Goal: Information Seeking & Learning: Learn about a topic

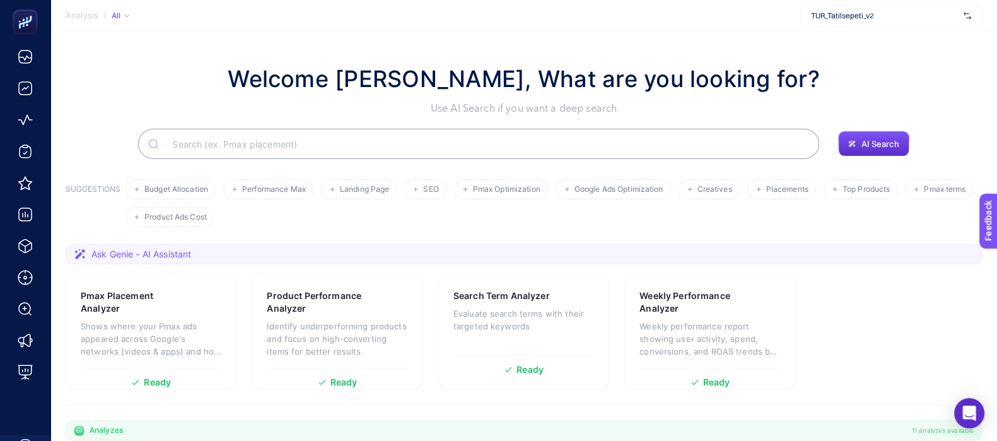
click at [508, 138] on input "Search" at bounding box center [485, 143] width 647 height 35
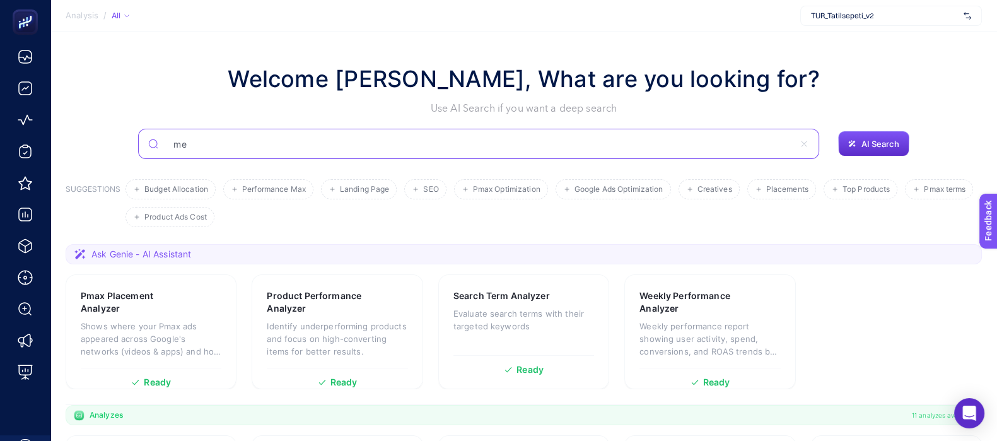
type input "m"
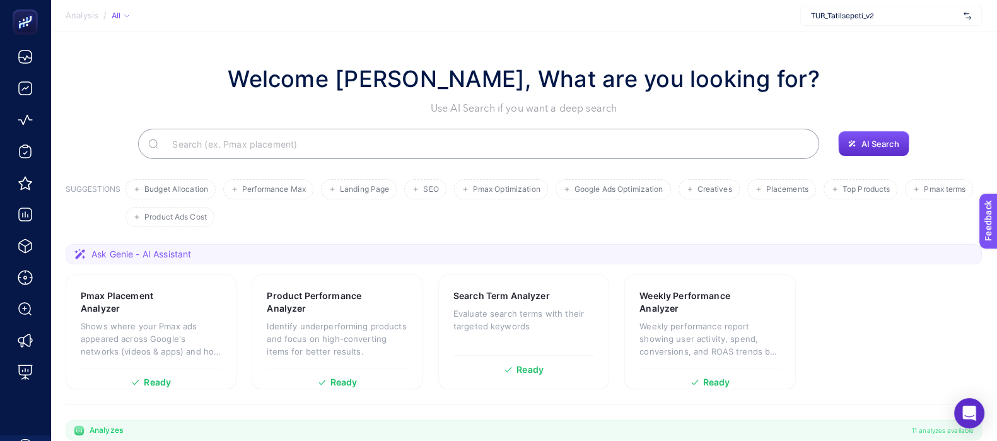
click at [308, 146] on input "Search" at bounding box center [485, 143] width 647 height 35
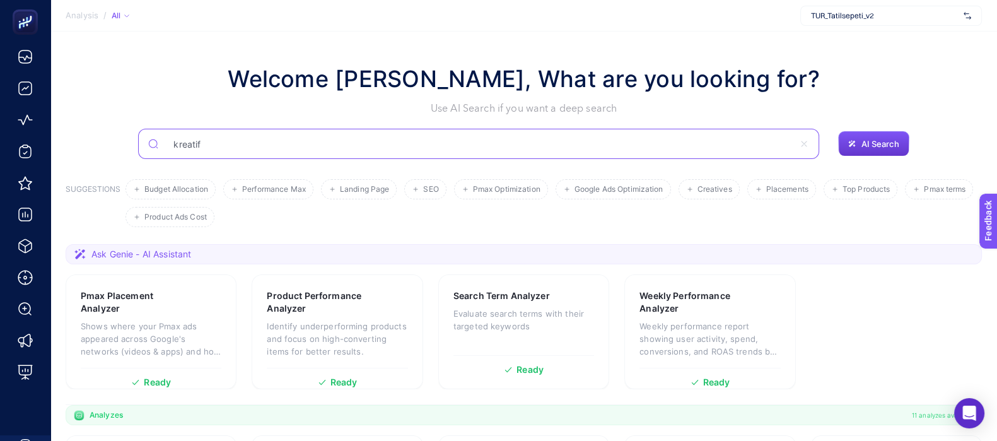
type input "kreatif"
click at [887, 133] on button "AI Search" at bounding box center [873, 143] width 71 height 25
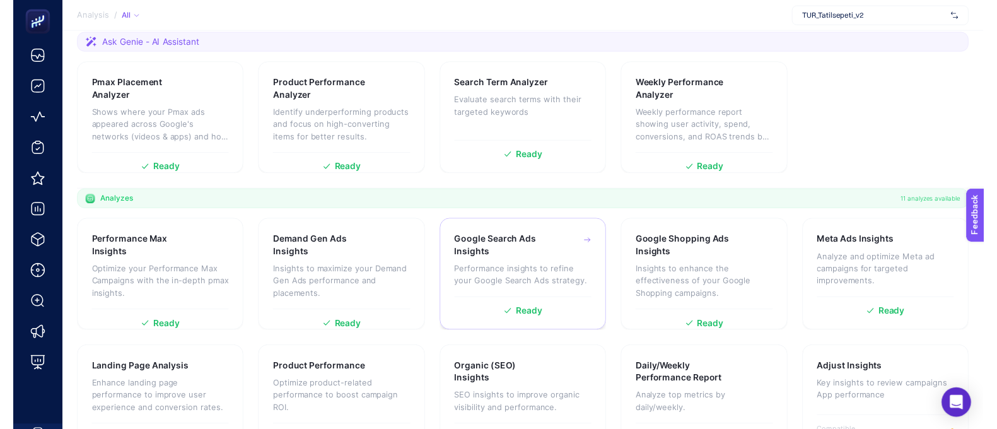
scroll to position [237, 0]
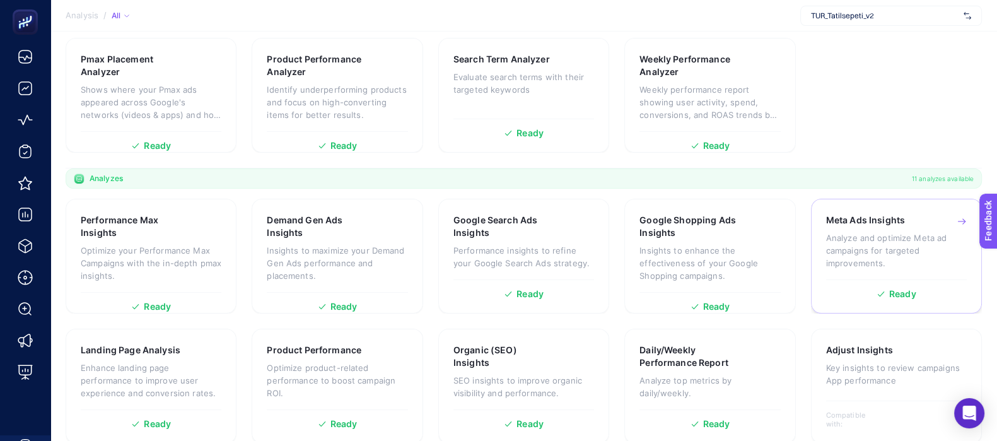
click at [877, 250] on p "Analyze and optimize Meta ad campaigns for targeted improvements." at bounding box center [896, 250] width 141 height 38
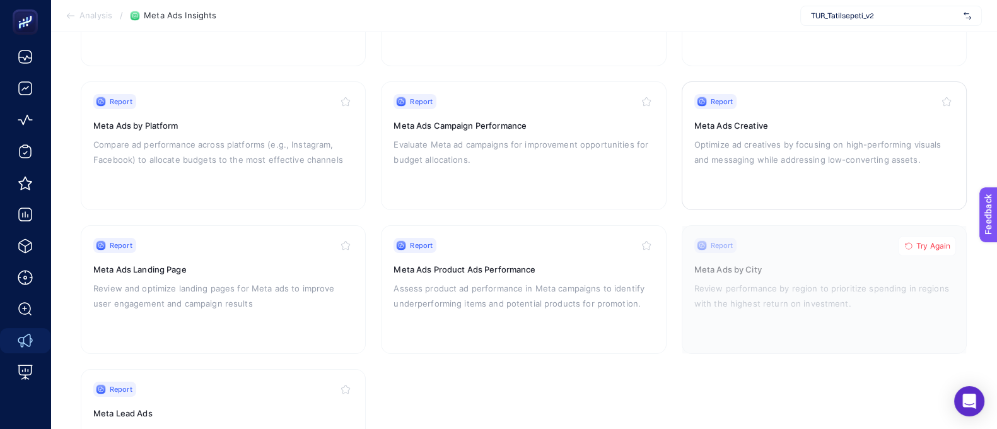
click at [823, 140] on p "Optimize ad creatives by focusing on high-performing visuals and messaging whil…" at bounding box center [824, 152] width 260 height 30
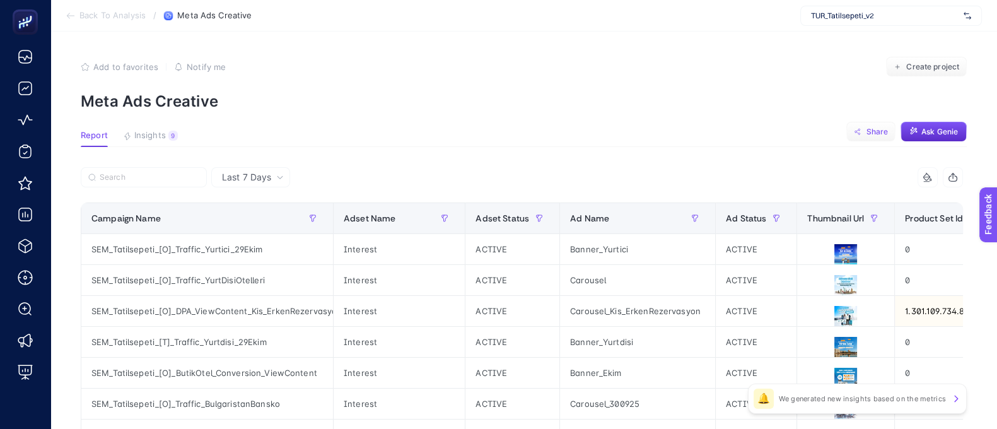
click at [882, 139] on button "Share" at bounding box center [870, 132] width 49 height 20
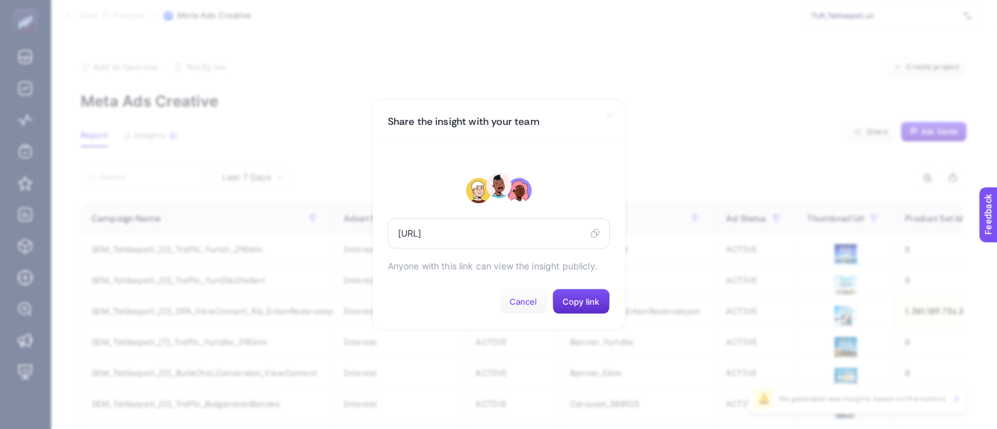
click at [531, 314] on button "Cancel" at bounding box center [524, 301] width 48 height 25
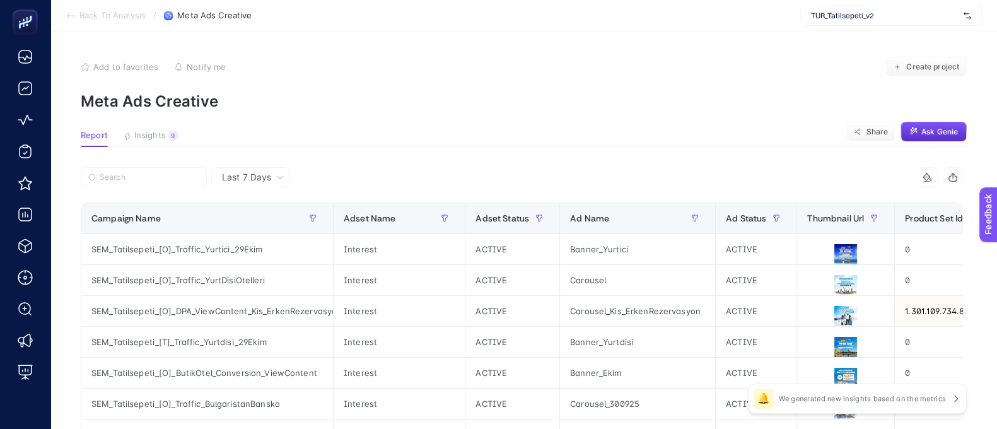
click at [958, 178] on icon "button" at bounding box center [953, 177] width 10 height 10
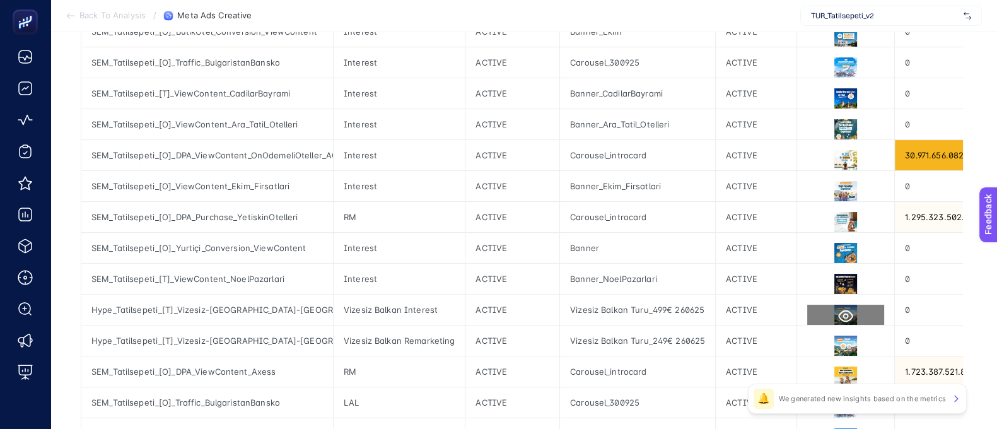
scroll to position [394, 0]
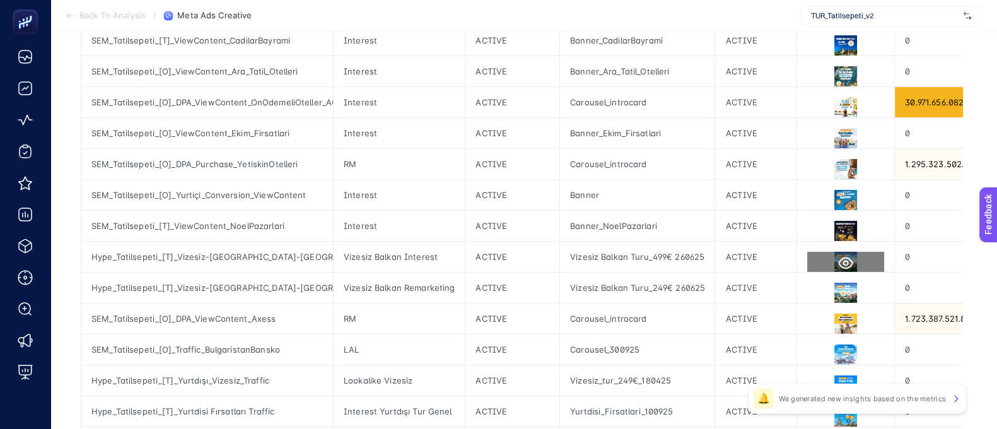
click at [841, 262] on icon at bounding box center [845, 263] width 15 height 12
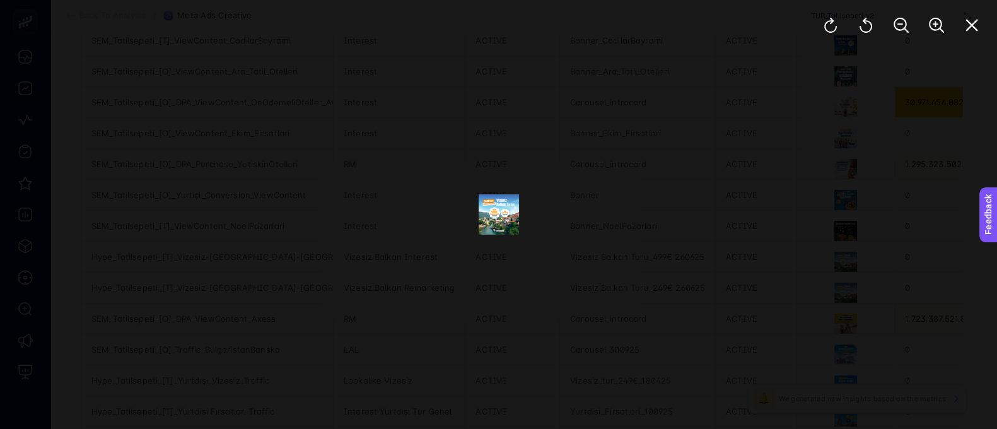
click at [498, 209] on img at bounding box center [499, 214] width 40 height 40
click at [940, 20] on icon "Zoom In" at bounding box center [936, 25] width 15 height 15
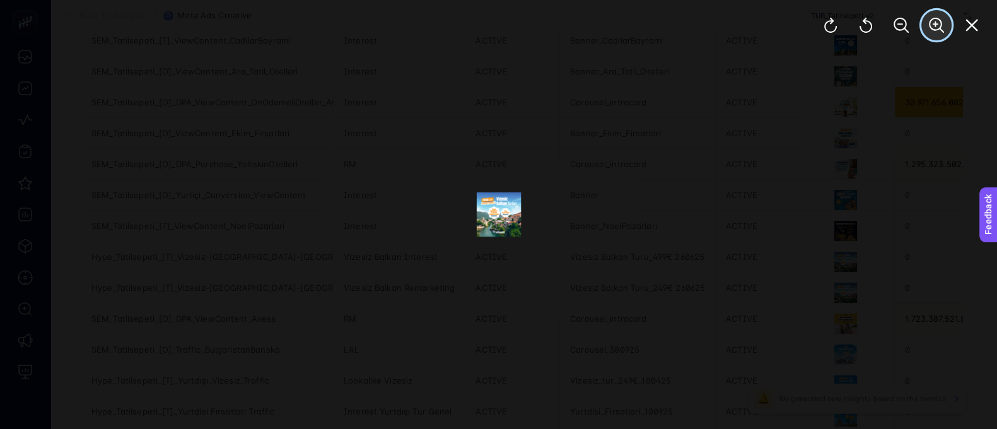
click at [940, 20] on icon "Zoom In" at bounding box center [936, 25] width 15 height 15
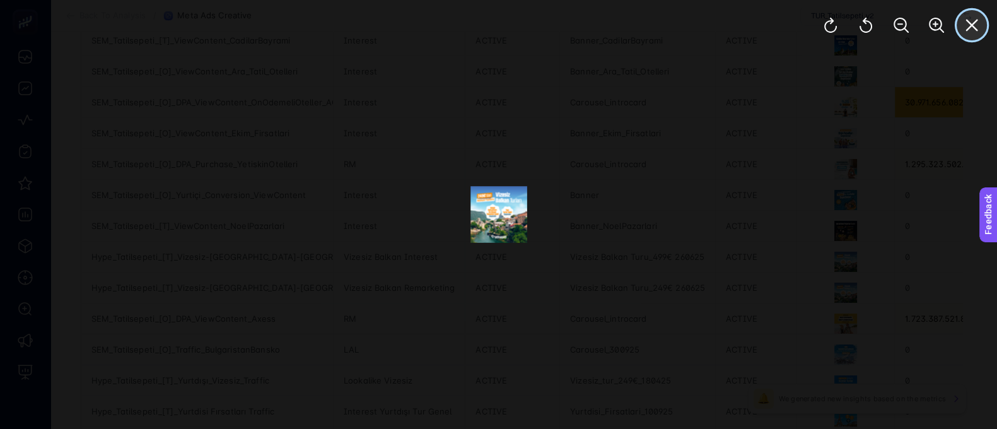
click at [969, 20] on icon "Close" at bounding box center [971, 25] width 15 height 15
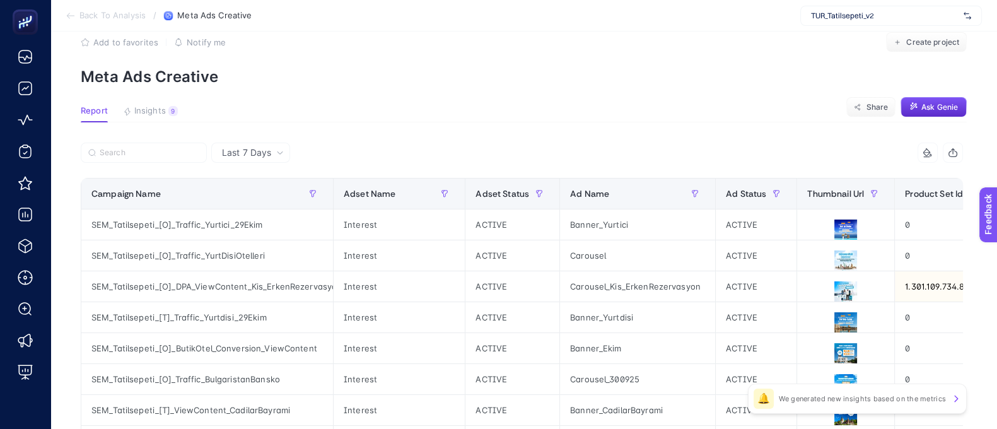
scroll to position [0, 0]
